Goal: Information Seeking & Learning: Learn about a topic

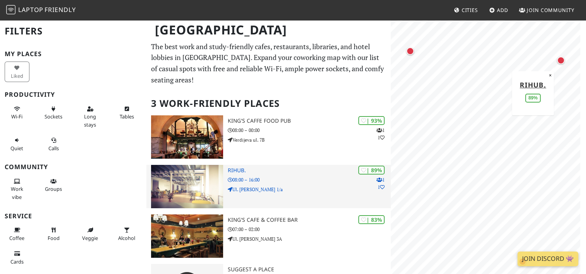
click at [288, 165] on div "| 89% 1 1 RiHub. 08:00 – 16:00 Ul. Ivana Grohovca 1/a" at bounding box center [309, 186] width 163 height 43
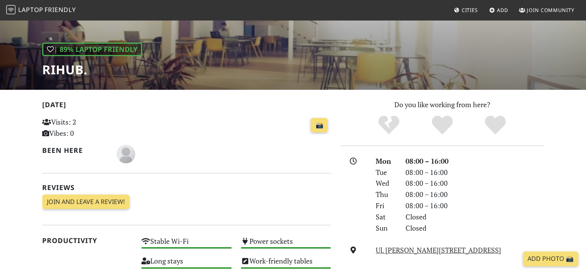
scroll to position [37, 0]
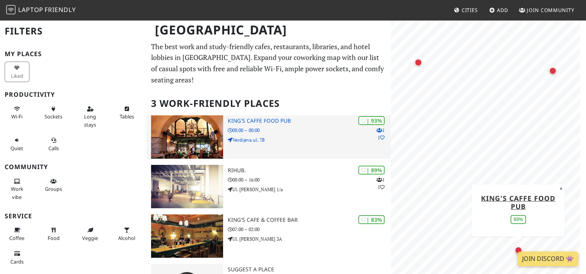
click at [270, 127] on p "08:00 – 00:00" at bounding box center [309, 130] width 163 height 7
